Goal: Feedback & Contribution: Submit feedback/report problem

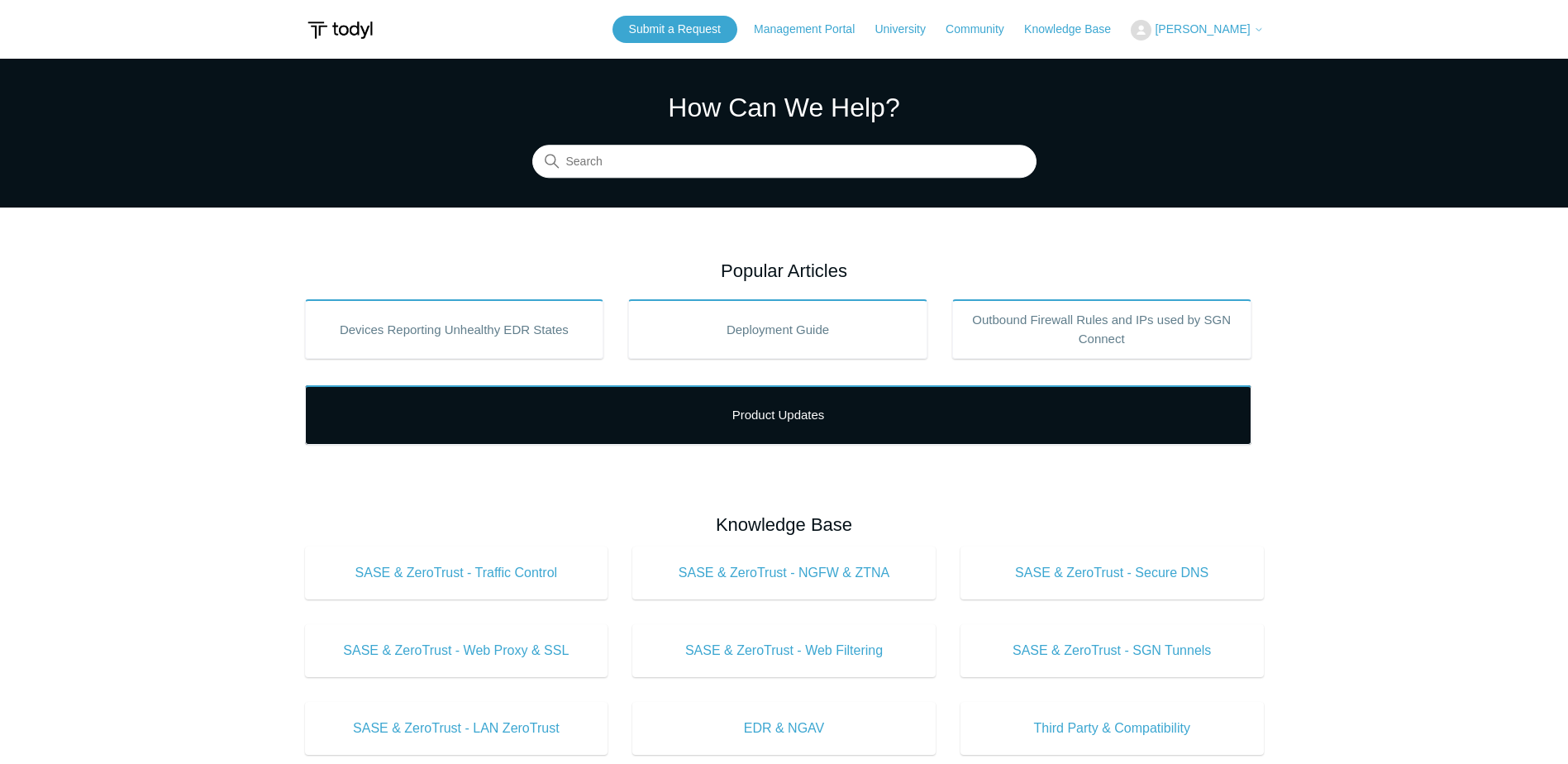
click at [844, 417] on link "Product Updates" at bounding box center [778, 415] width 947 height 60
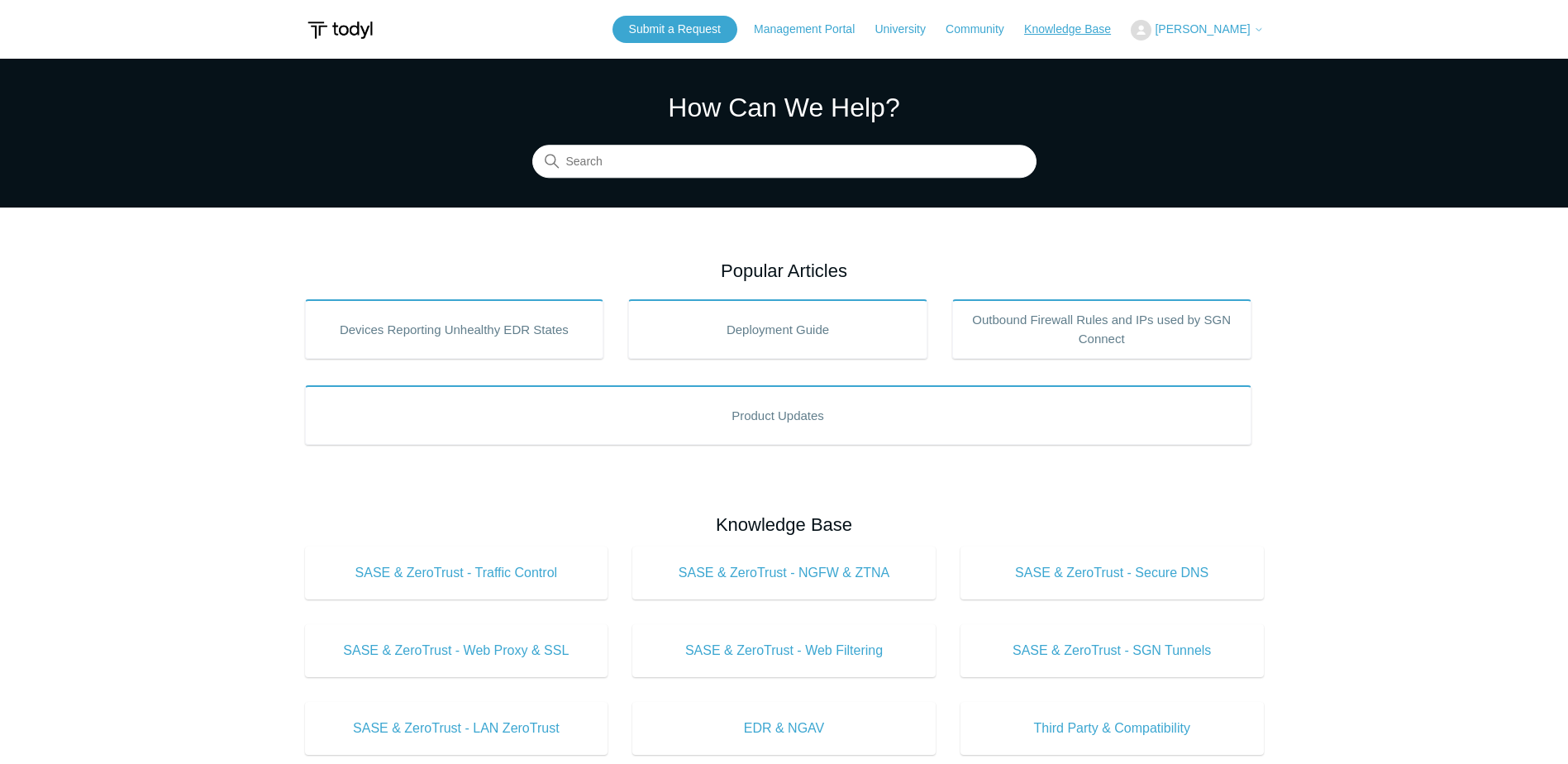
click at [1103, 32] on link "Knowledge Base" at bounding box center [1076, 29] width 103 height 18
click at [686, 33] on link "Submit a Request" at bounding box center [675, 30] width 125 height 27
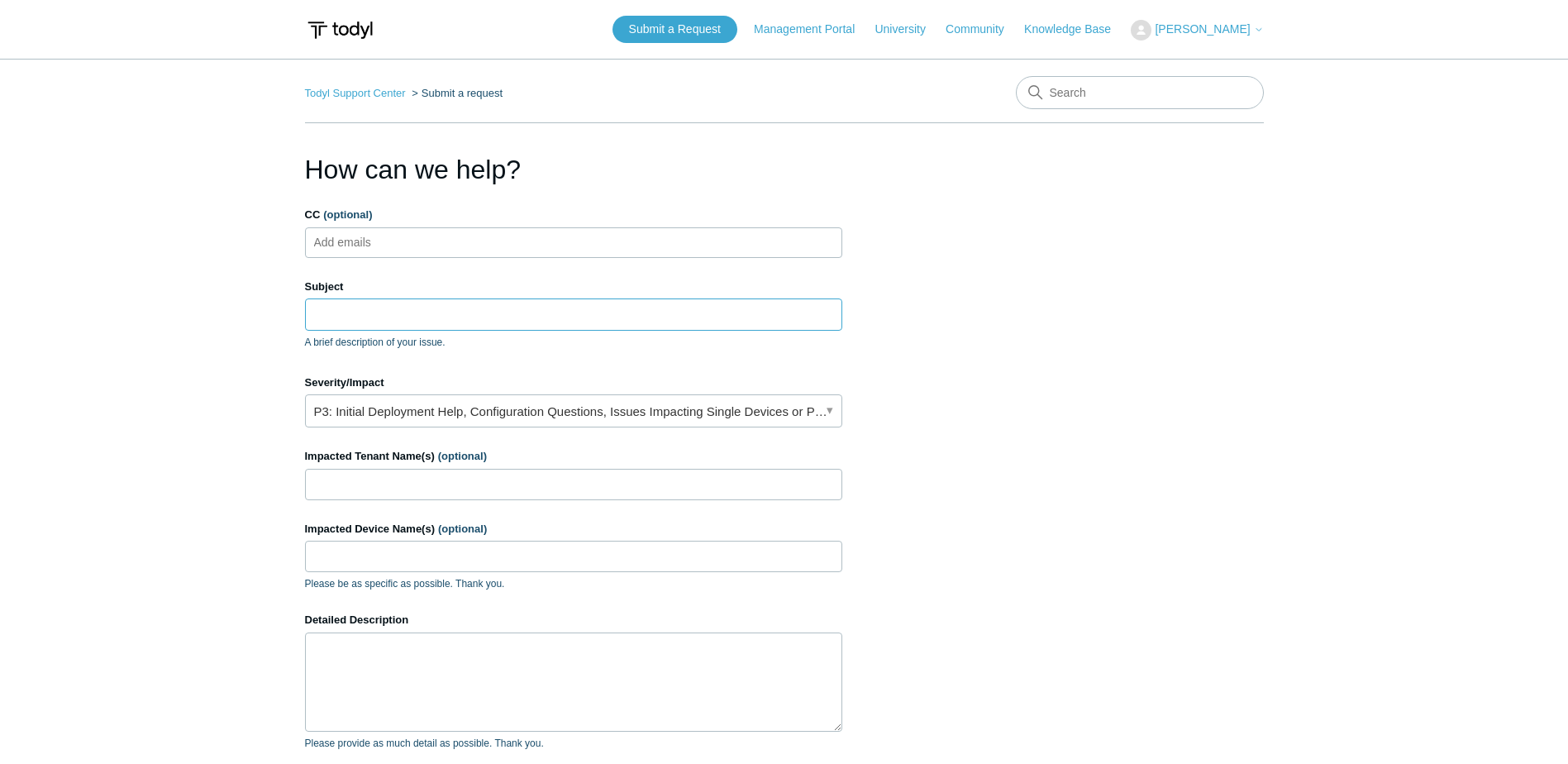
click at [458, 316] on input "Subject" at bounding box center [573, 314] width 538 height 31
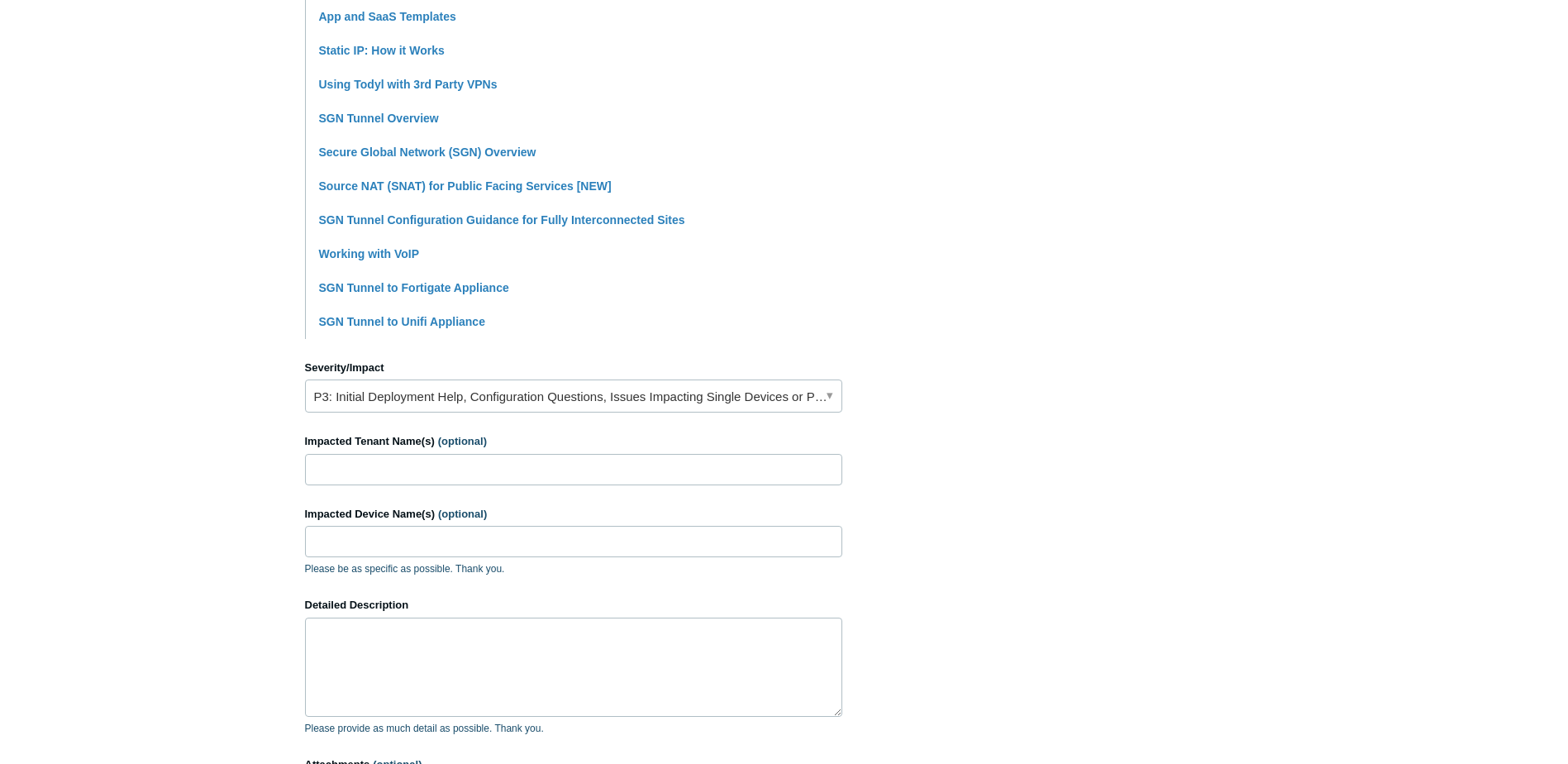
scroll to position [496, 0]
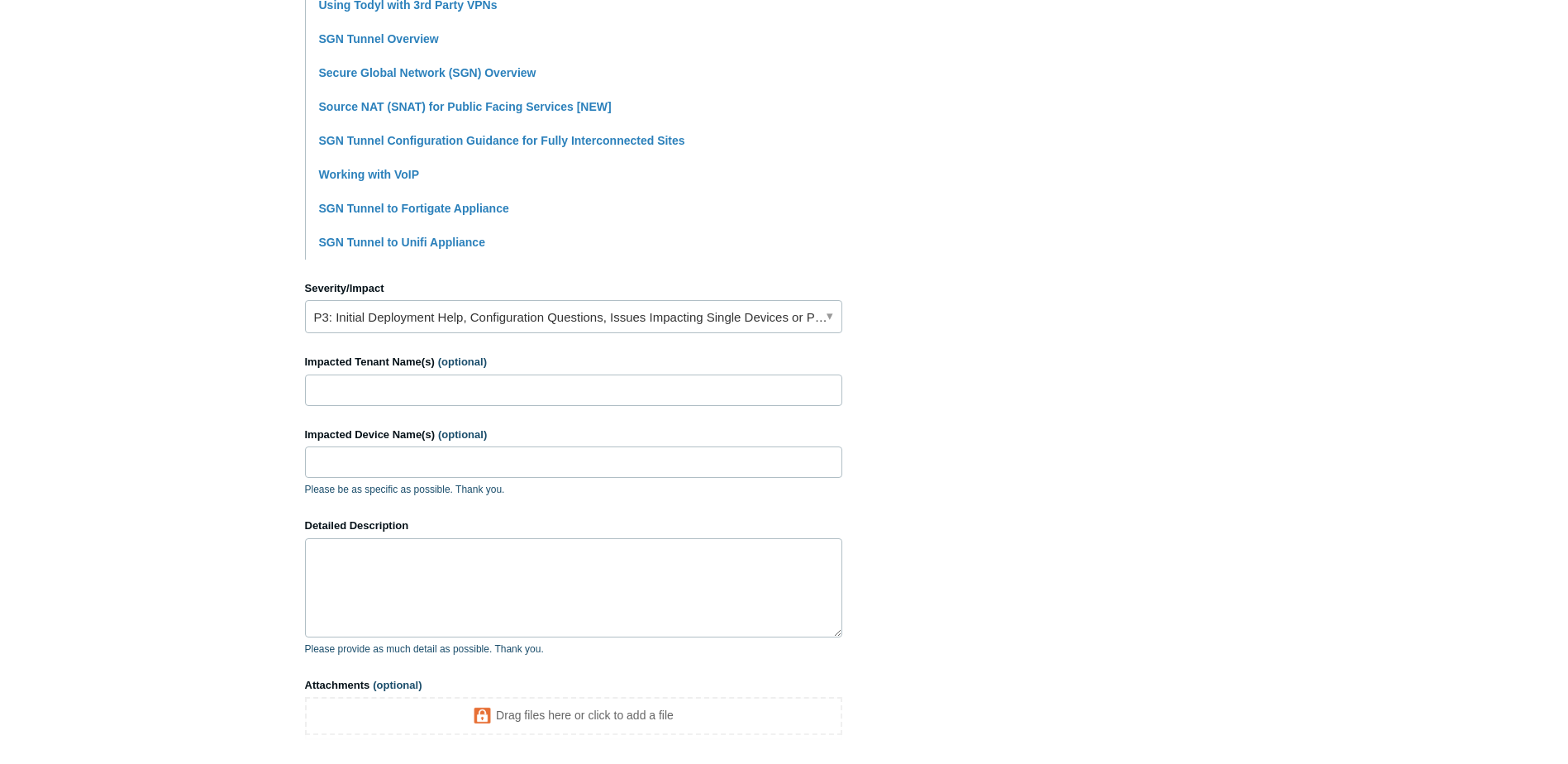
type input "Todyl routing traffic when not requested."
click at [715, 318] on link "P3: Initial Deployment Help, Configuration Questions, Issues Impacting Single D…" at bounding box center [573, 317] width 538 height 33
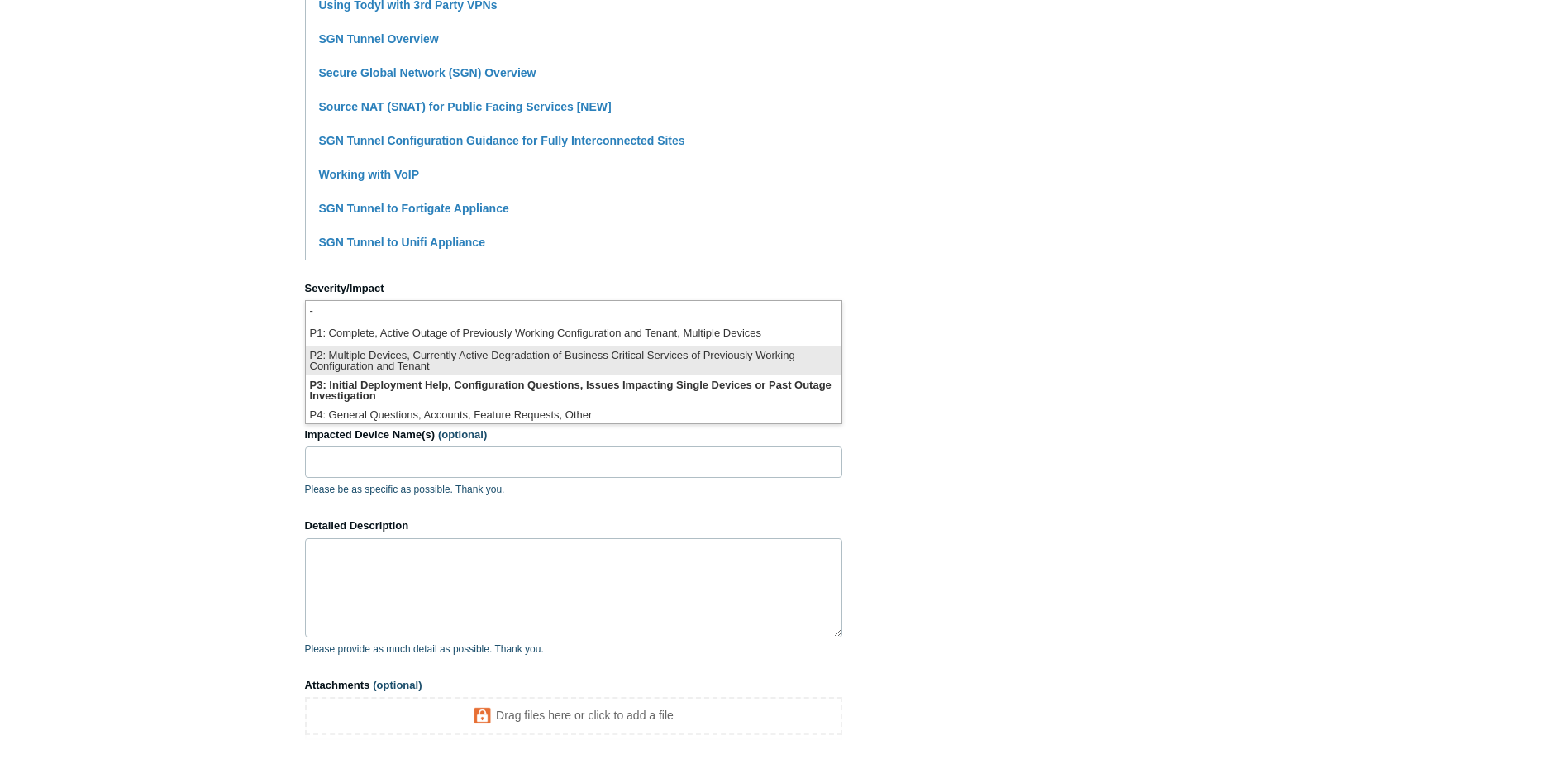
click at [678, 361] on li "P2: Multiple Devices, Currently Active Degradation of Business Critical Service…" at bounding box center [573, 360] width 536 height 30
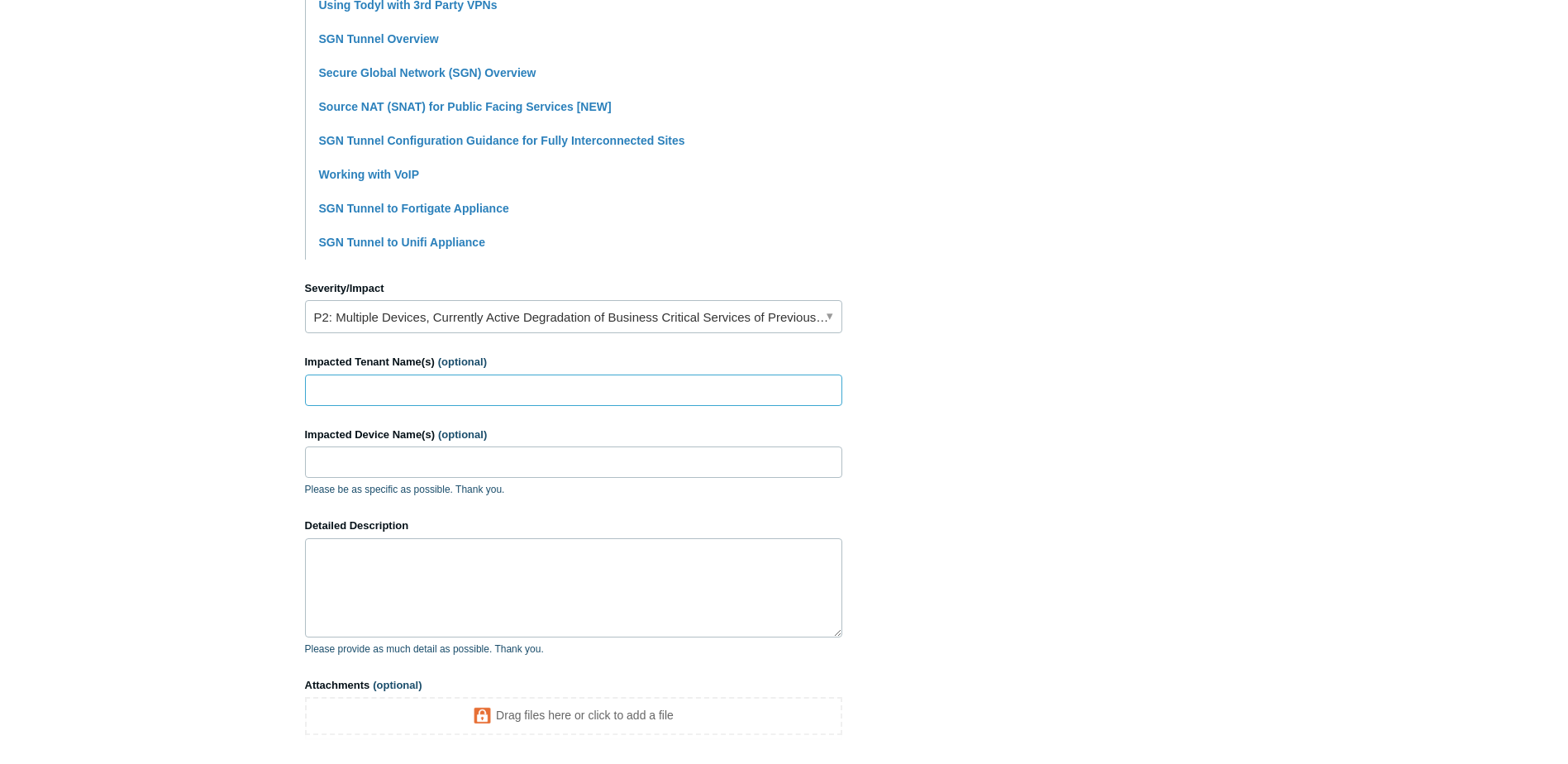
click at [631, 387] on input "Impacted Tenant Name(s) (optional)" at bounding box center [573, 390] width 538 height 31
type input "Precision Installation Products"
type input "All"
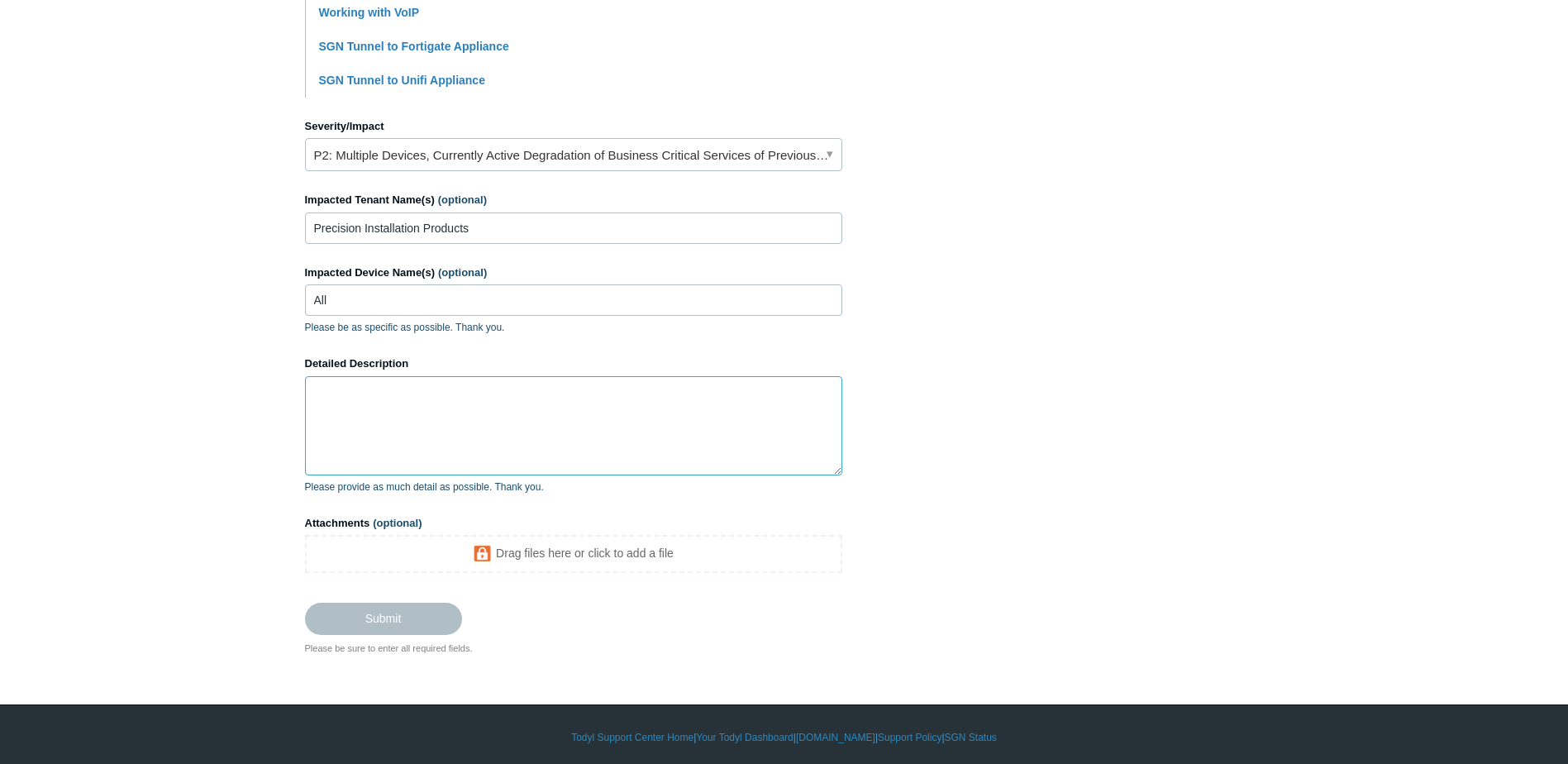
scroll to position [664, 0]
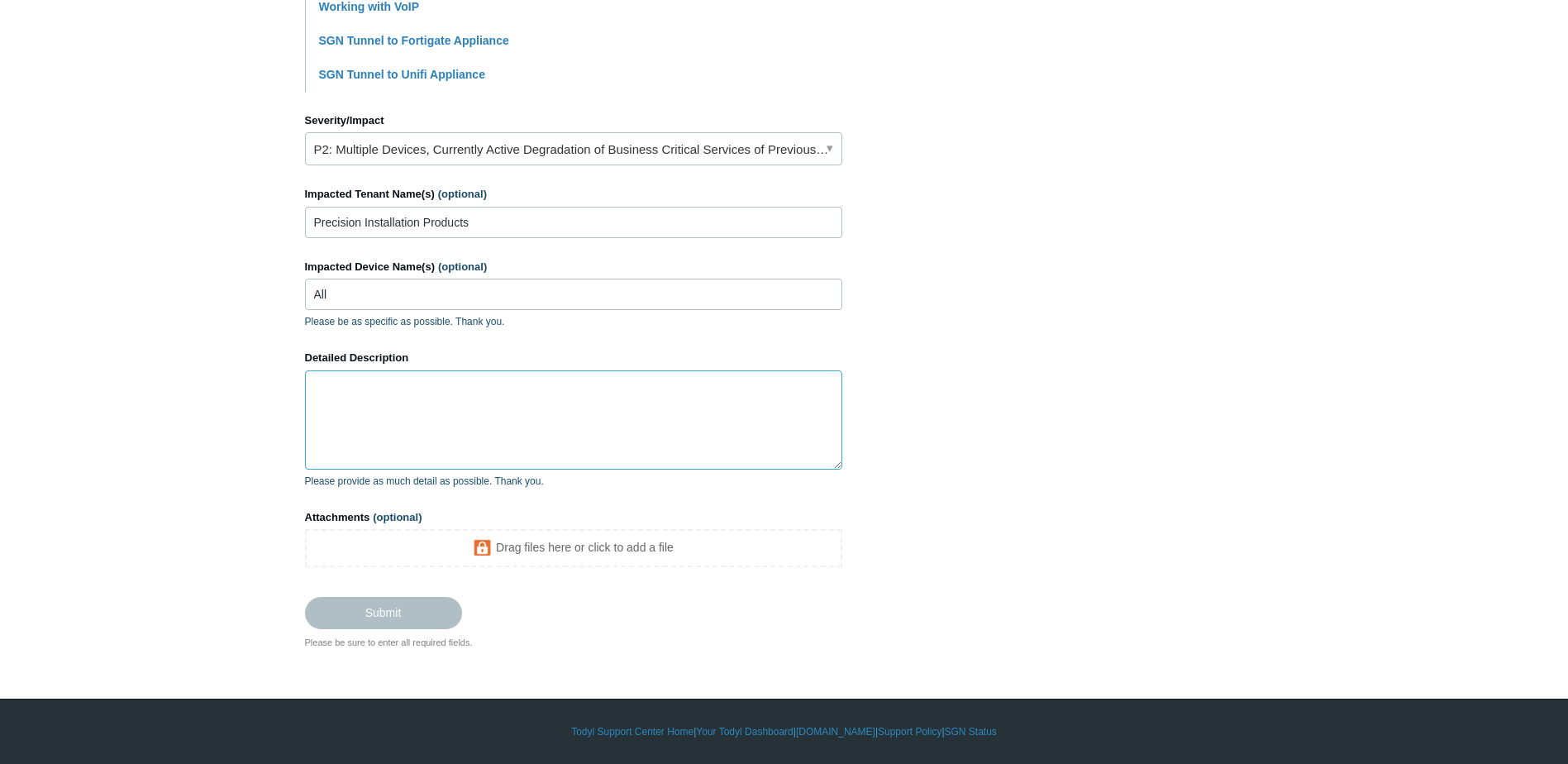
click at [631, 388] on textarea "Detailed Description" at bounding box center [573, 420] width 538 height 100
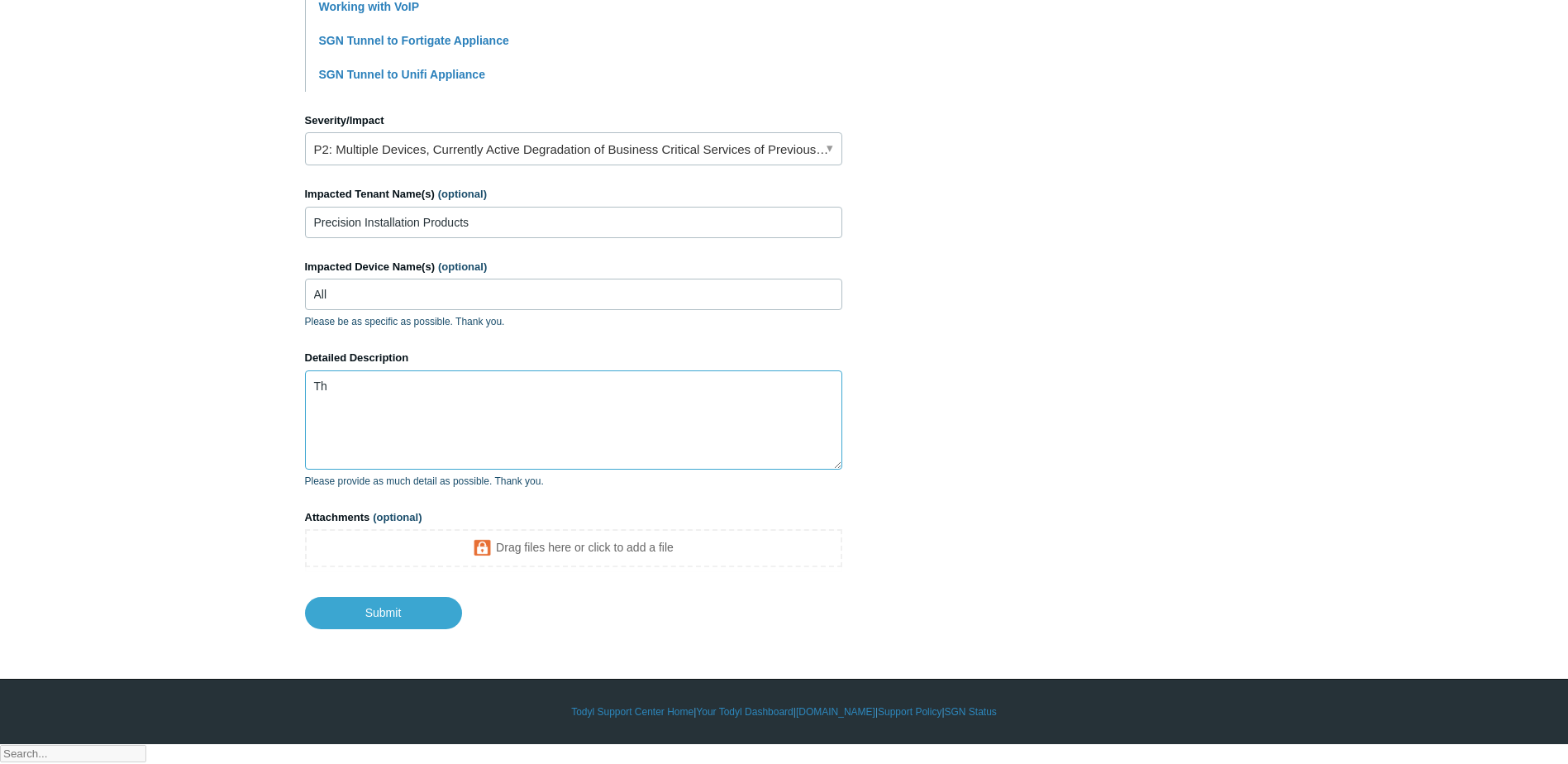
scroll to position [644, 0]
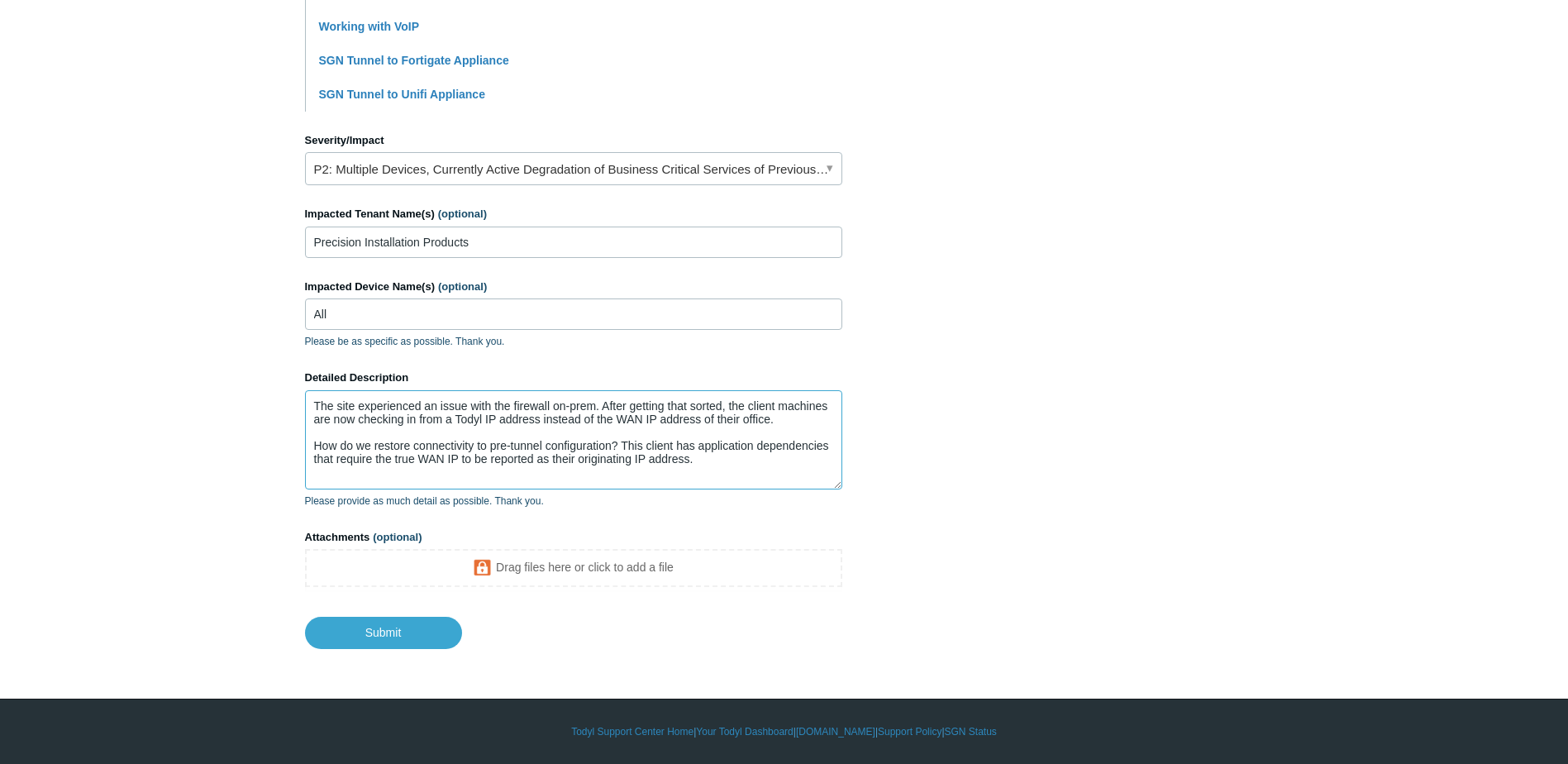
click at [719, 460] on textarea "The site experienced an issue with the firewall on-prem. After getting that sor…" at bounding box center [573, 440] width 538 height 100
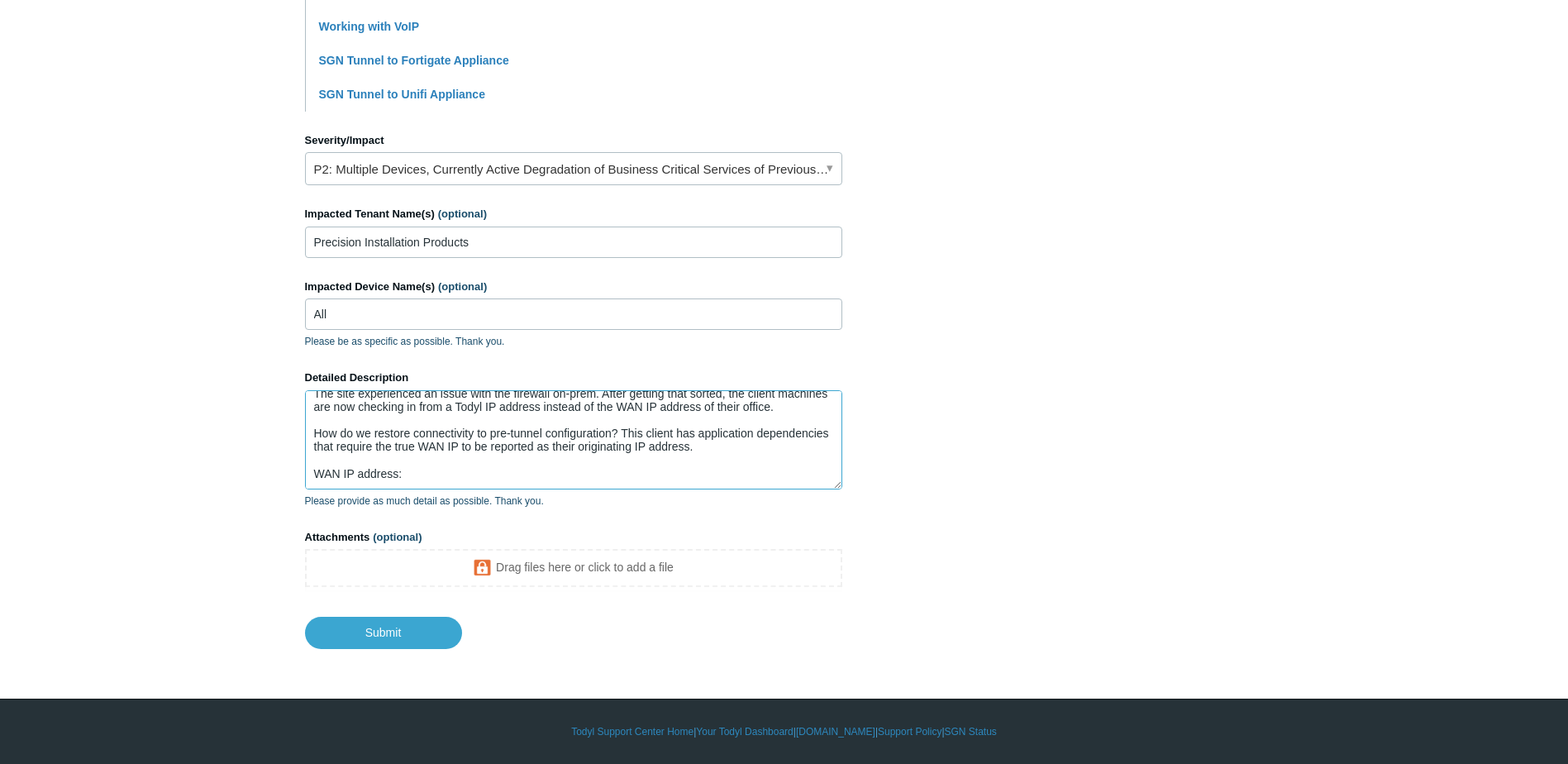
paste textarea "https://youtu.be/tAd-OOrdyMw"
click at [509, 480] on textarea "The site experienced an issue with the firewall on-prem. After getting that sor…" at bounding box center [573, 440] width 538 height 100
paste textarea "68.15.81.109"
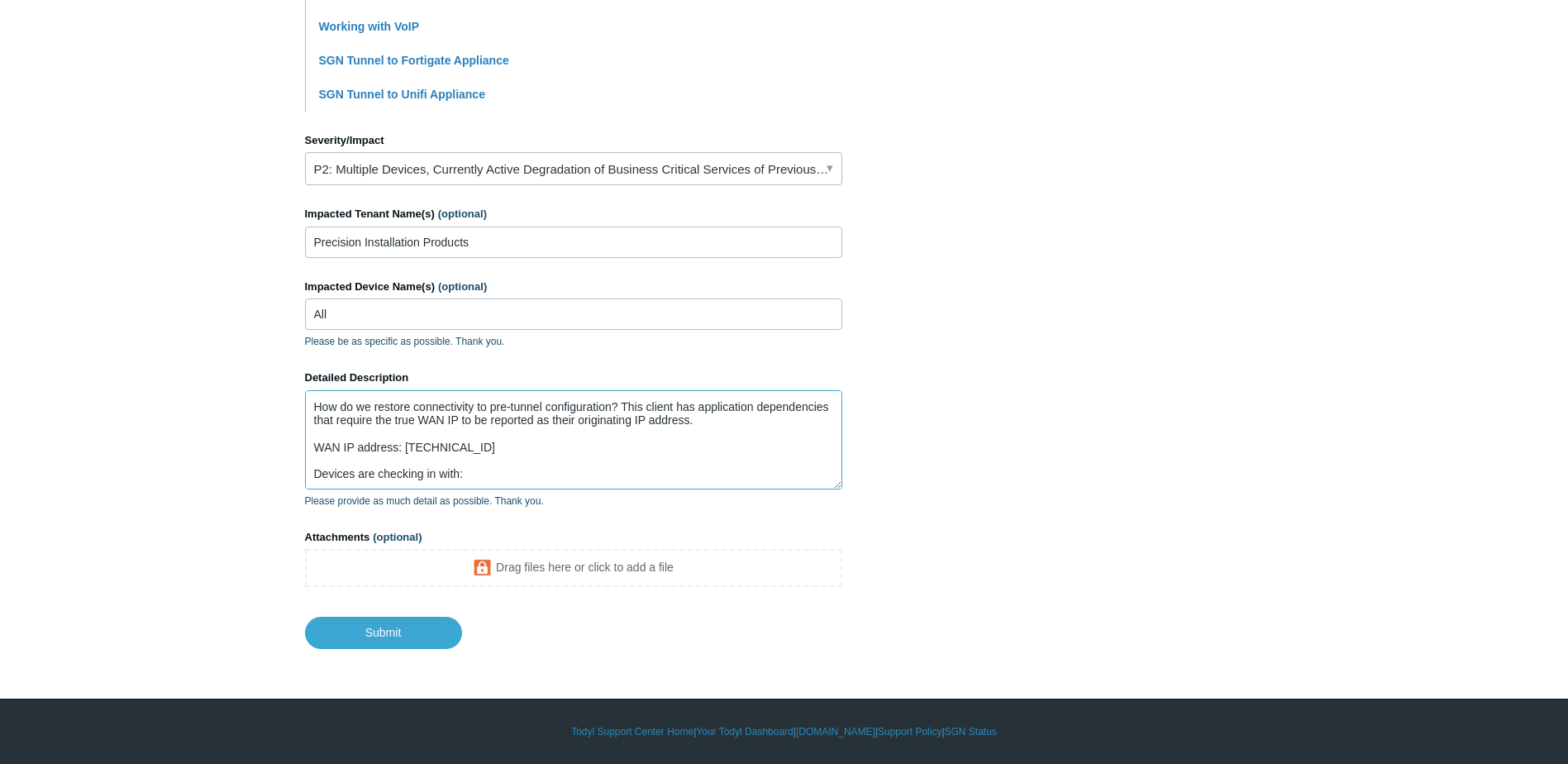
scroll to position [57, 0]
click at [447, 481] on textarea "The site experienced an issue with the firewall on-prem. After getting that sor…" at bounding box center [573, 440] width 538 height 100
paste textarea "192.111.92.12"
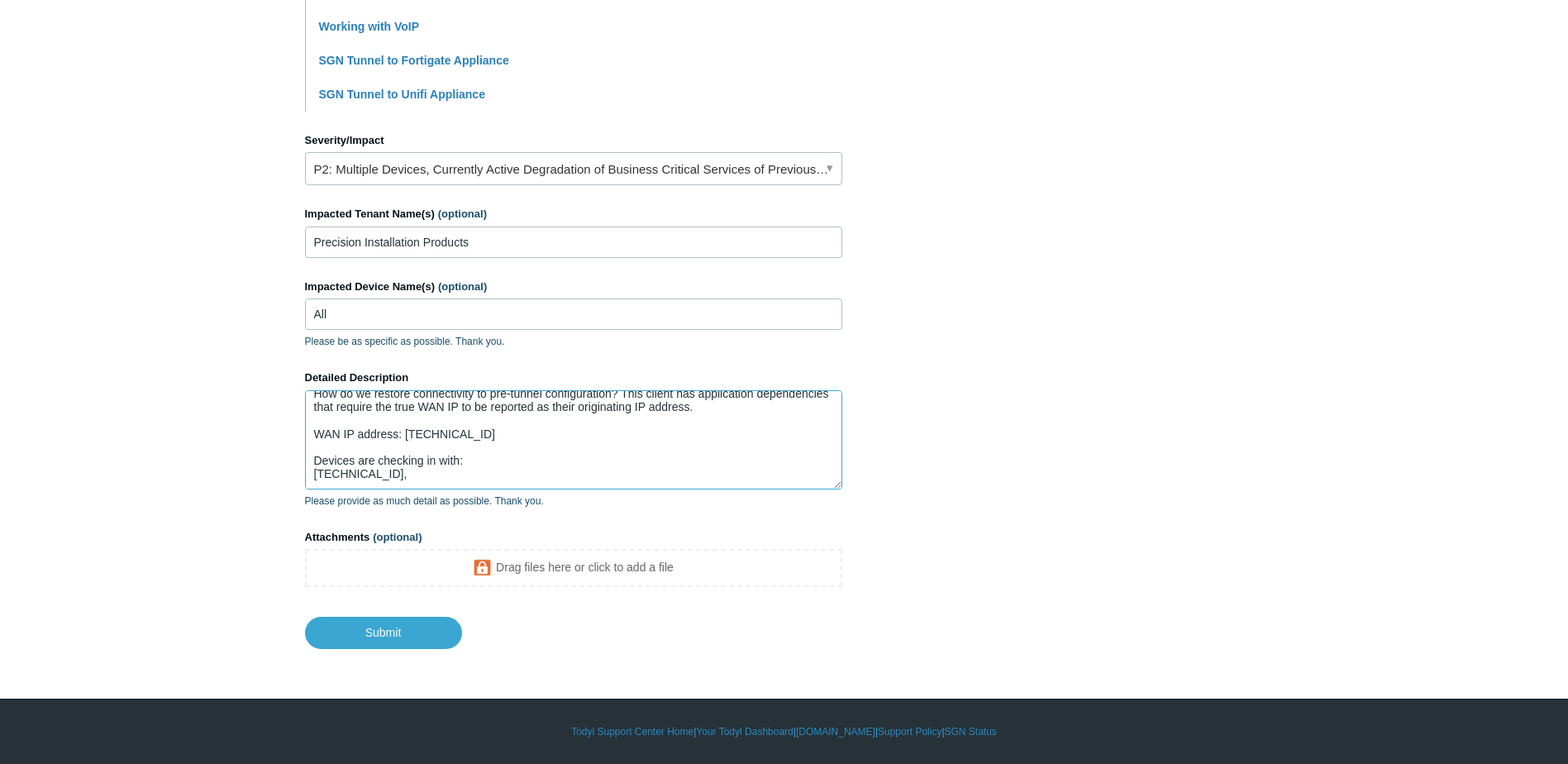
drag, startPoint x: 440, startPoint y: 477, endPoint x: 459, endPoint y: 477, distance: 19.0
click at [440, 478] on textarea "The site experienced an issue with the firewall on-prem. After getting that sor…" at bounding box center [573, 440] width 538 height 100
type textarea "The site experienced an issue with the firewall on-prem. After getting that sor…"
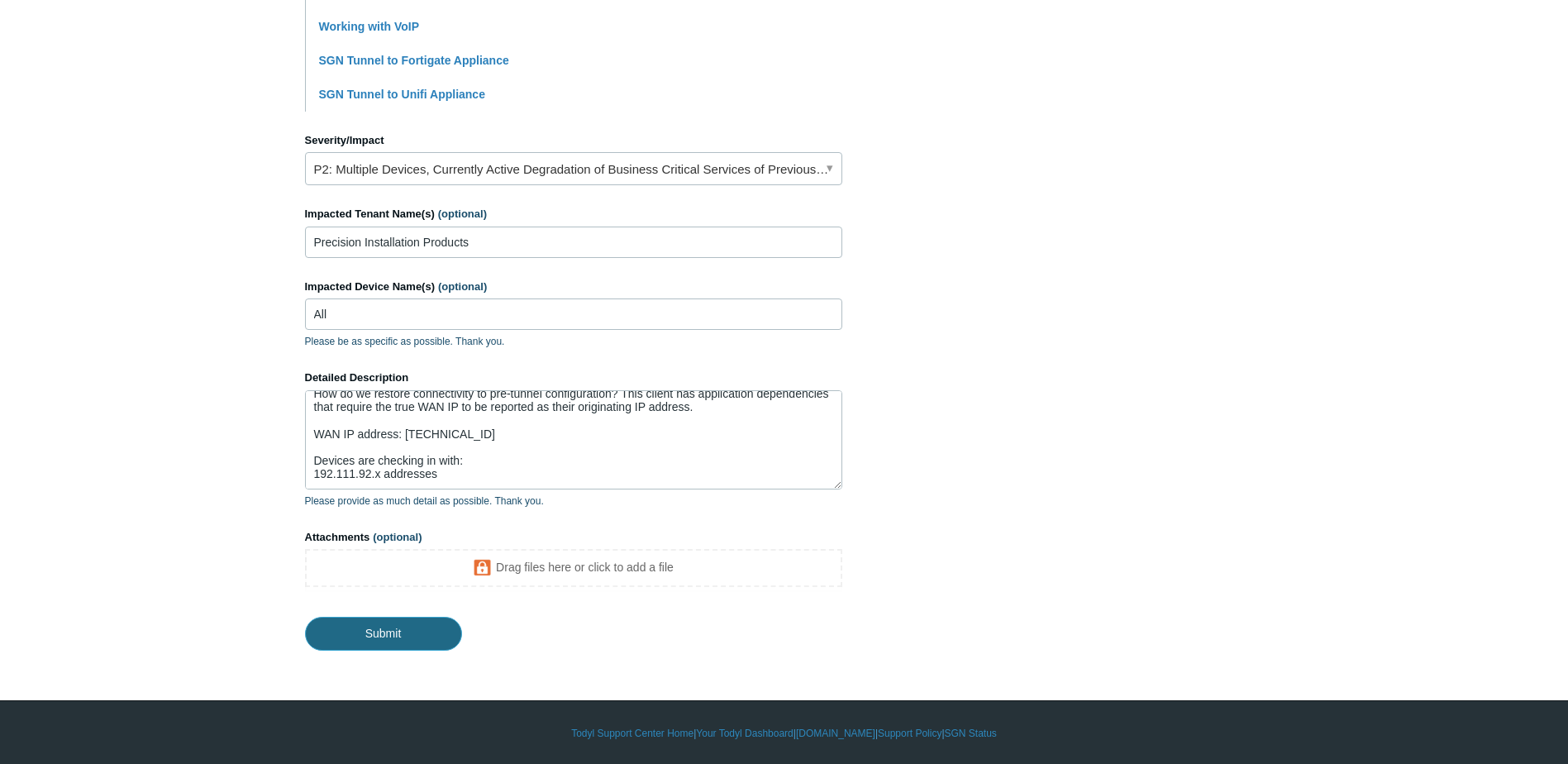
click at [386, 623] on input "Submit" at bounding box center [383, 633] width 157 height 33
